Goal: Check status

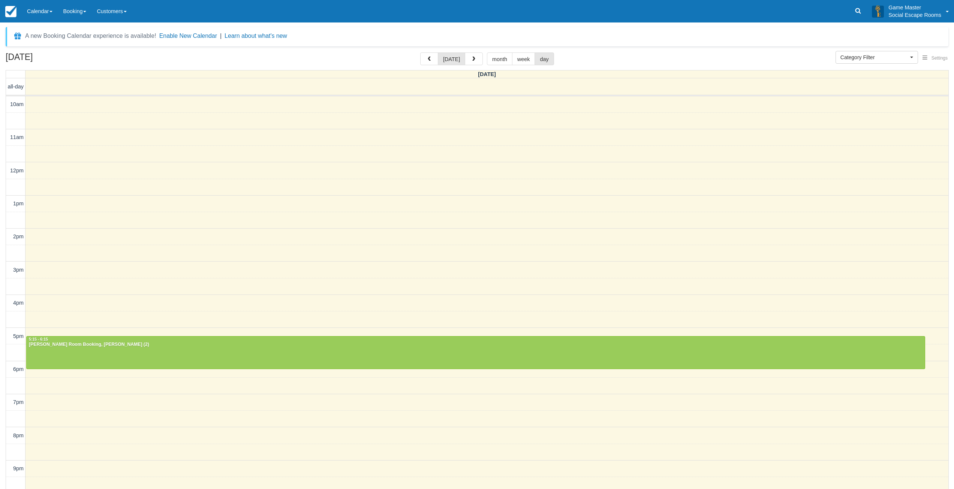
select select
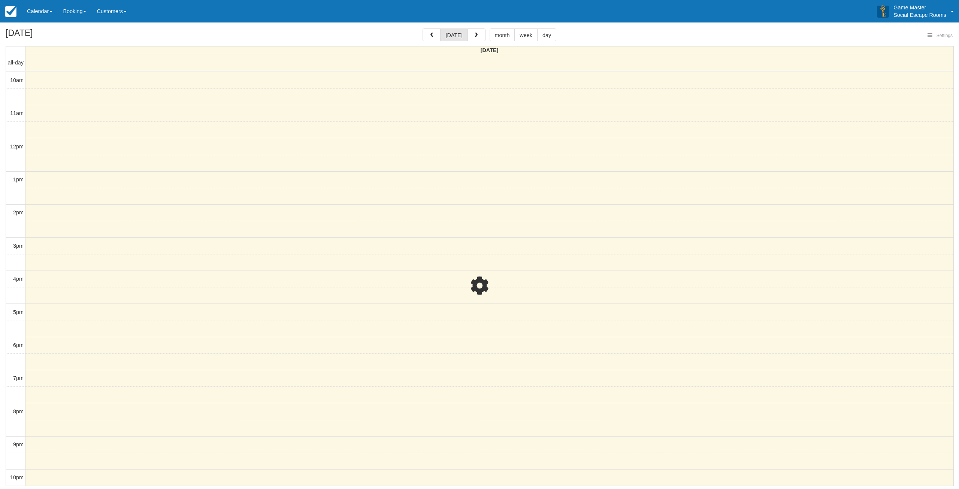
select select
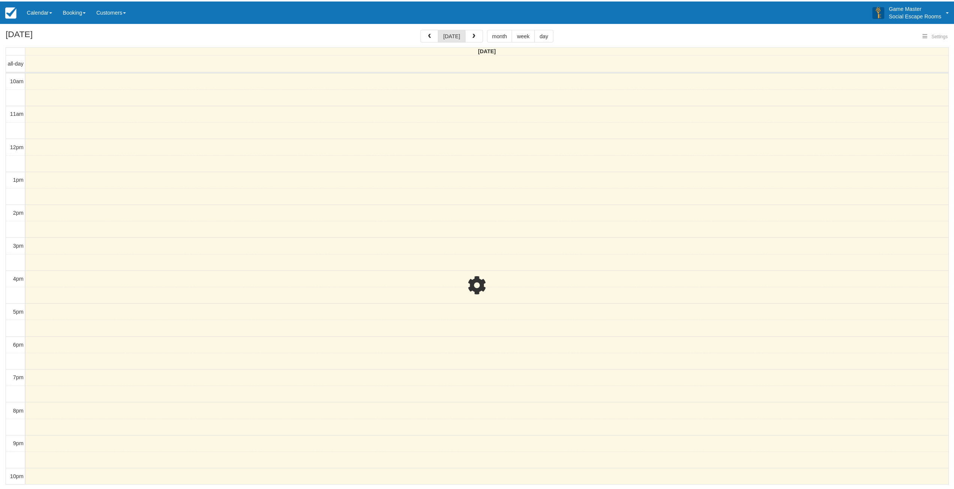
scroll to position [1, 0]
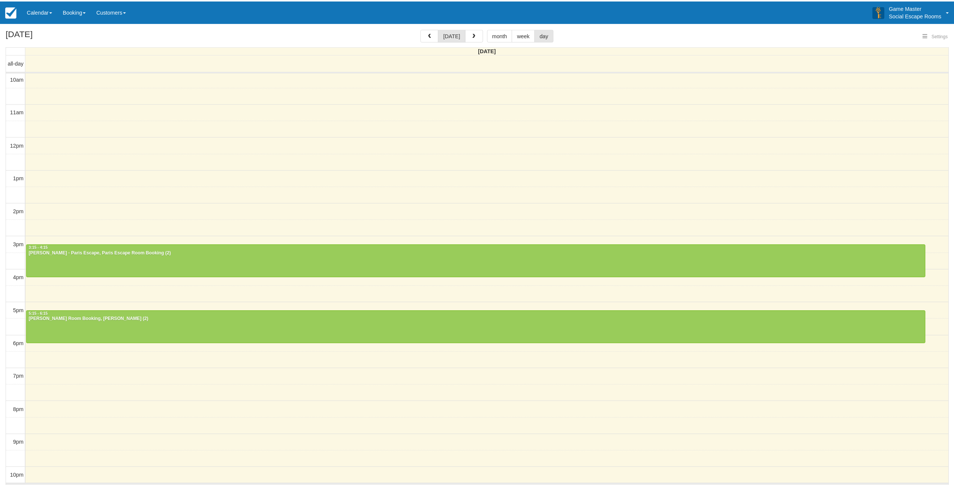
select select
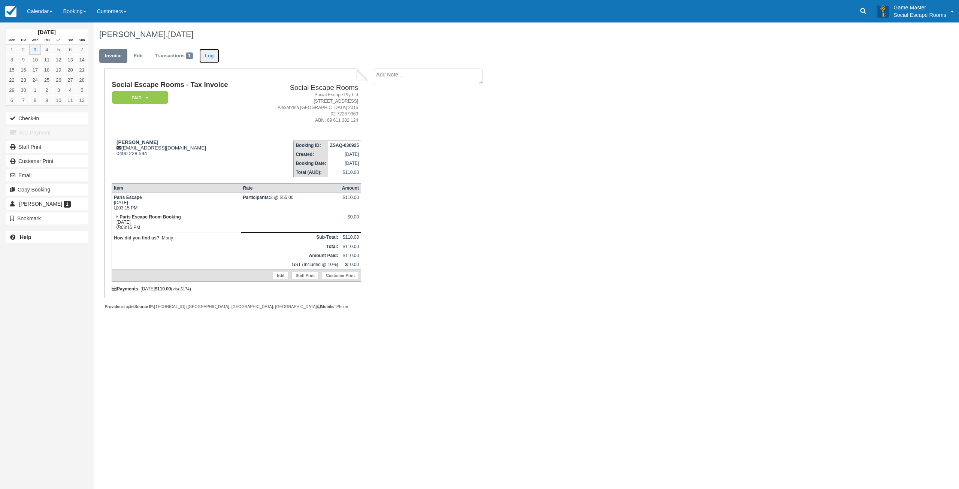
click at [211, 60] on link "Log" at bounding box center [209, 56] width 20 height 15
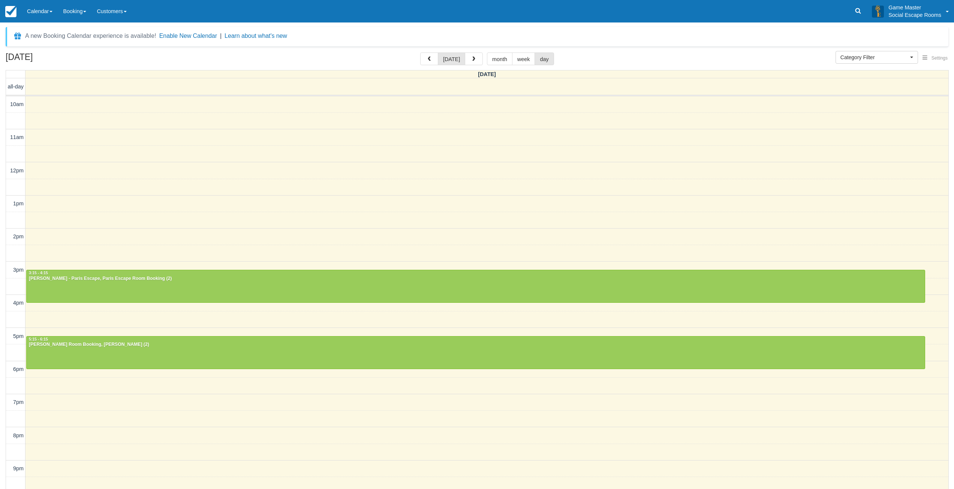
select select
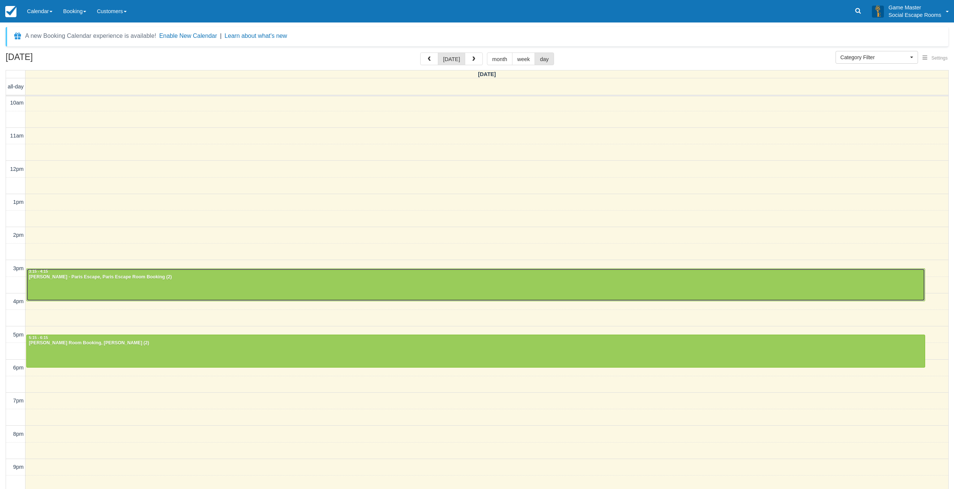
click at [613, 290] on div at bounding box center [476, 285] width 898 height 32
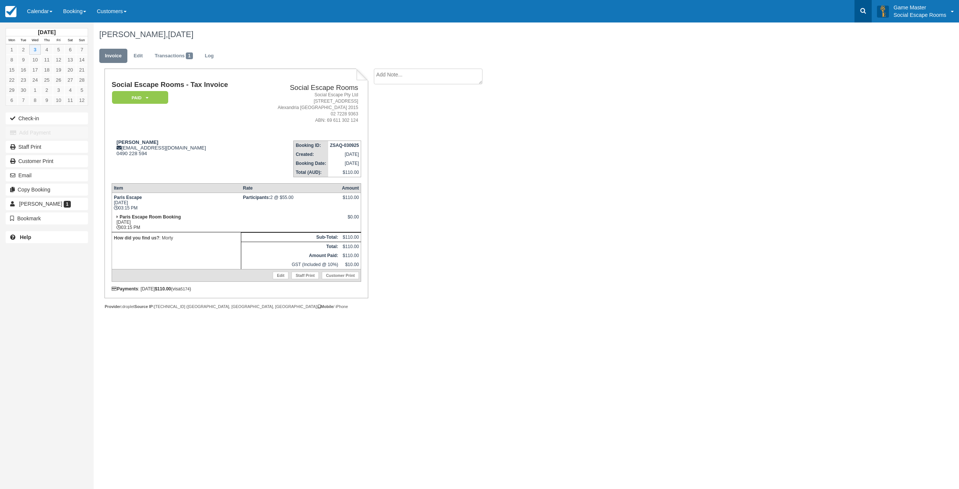
click at [862, 9] on icon at bounding box center [864, 11] width 6 height 6
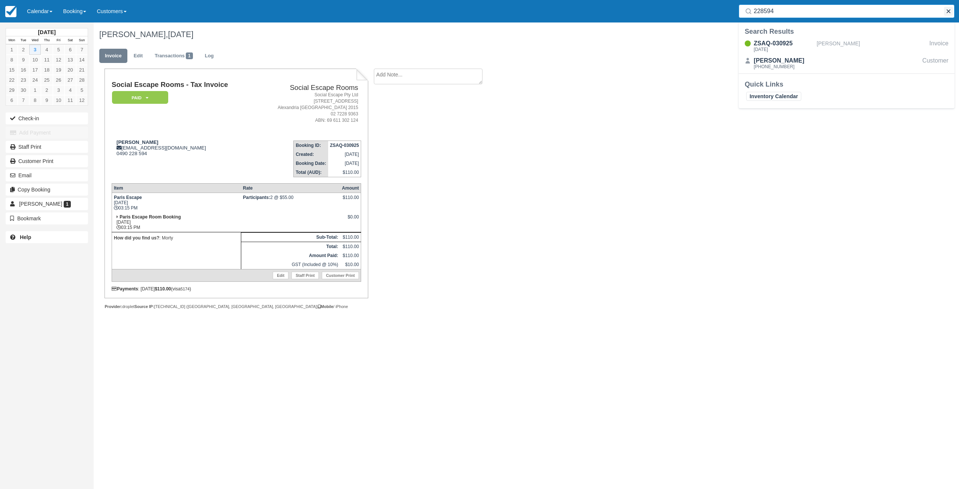
type input "228594"
click at [949, 12] on button "button" at bounding box center [948, 11] width 9 height 9
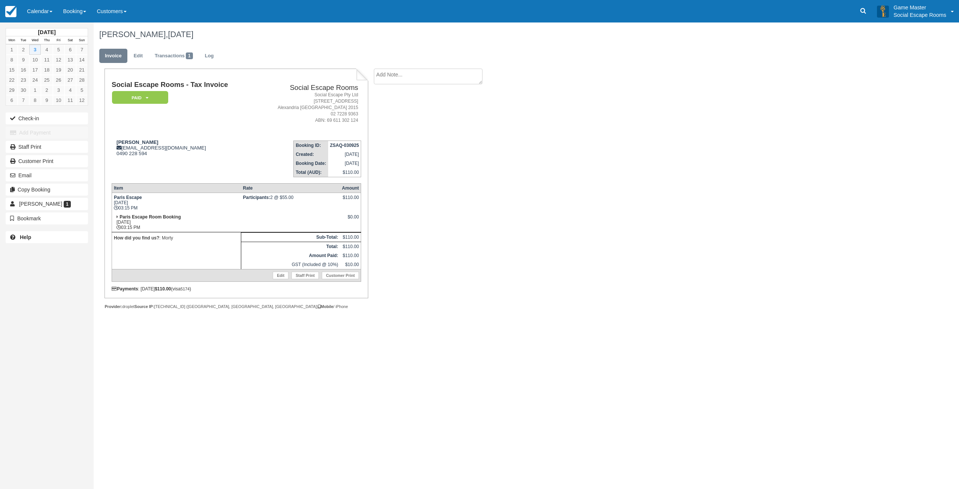
click at [510, 167] on div "[PERSON_NAME], [DATE] Invoice Edit Transactions 1 Log Social Escape Rooms - Tax…" at bounding box center [453, 173] width 719 height 303
click at [196, 163] on td "[PERSON_NAME] [PERSON_NAME][EMAIL_ADDRESS][DOMAIN_NAME] 0490 228 594" at bounding box center [183, 156] width 143 height 43
